Goal: Task Accomplishment & Management: Manage account settings

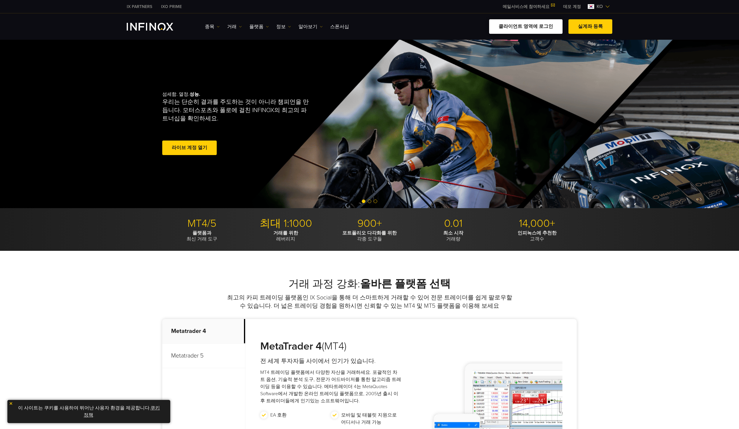
click at [240, 23] on link "클라이언트 영역에 로그인" at bounding box center [525, 26] width 73 height 15
drag, startPoint x: 0, startPoint y: 0, endPoint x: 524, endPoint y: 24, distance: 524.4
click at [524, 24] on link "클라이언트 영역에 로그인" at bounding box center [525, 26] width 73 height 15
